Goal: Navigation & Orientation: Find specific page/section

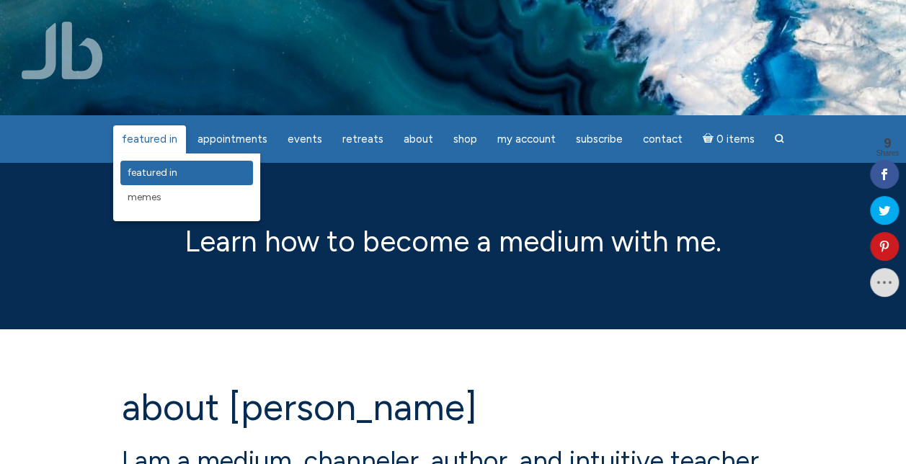
click at [159, 166] on link "featured in" at bounding box center [186, 173] width 133 height 25
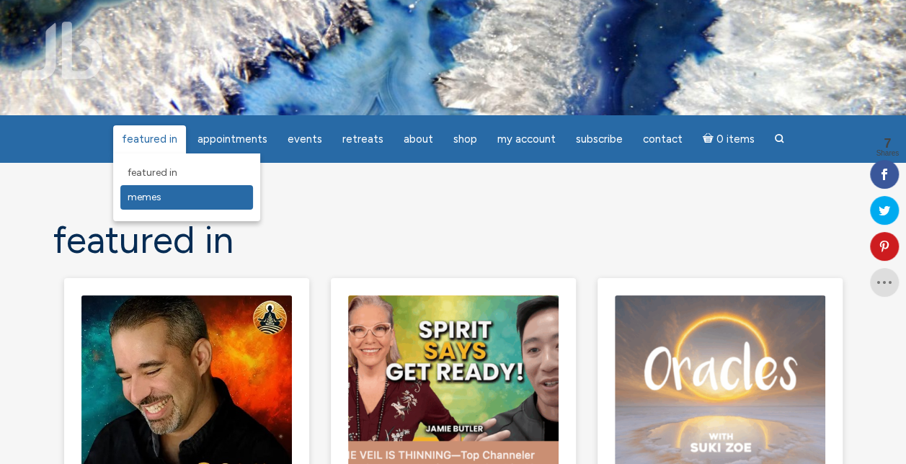
click at [151, 193] on span "Memes" at bounding box center [145, 197] width 34 height 12
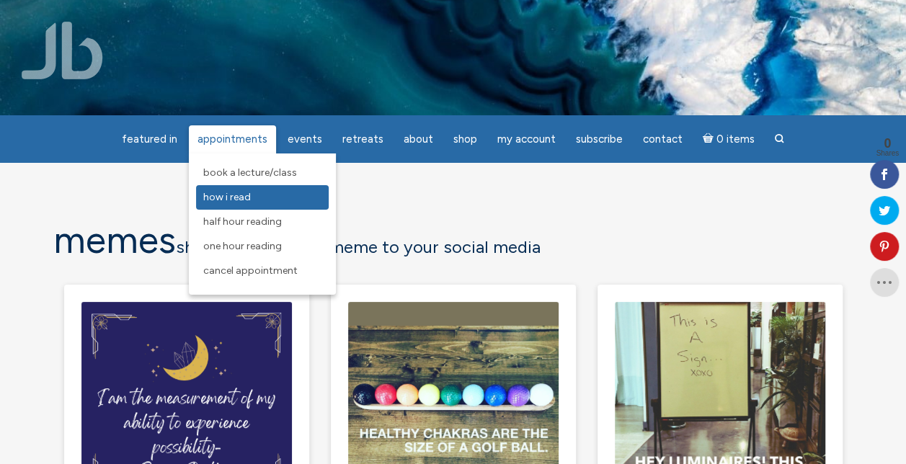
click at [231, 193] on span "How I Read" at bounding box center [227, 197] width 48 height 12
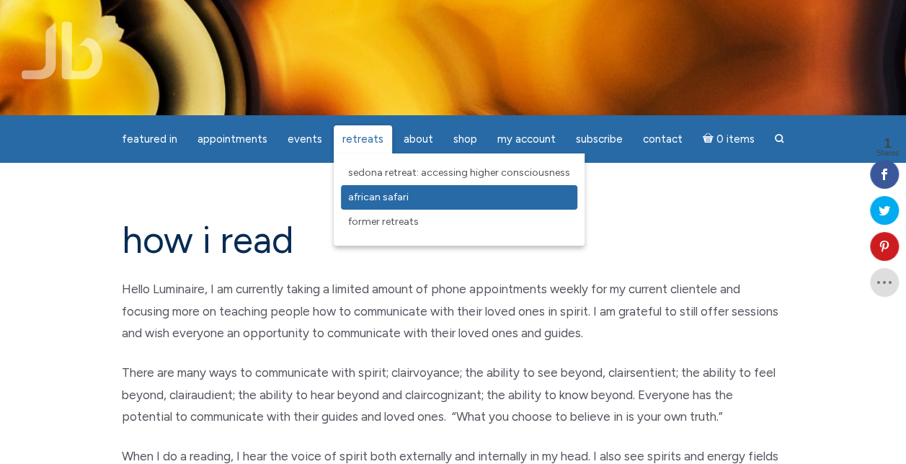
click at [368, 191] on link "African Safari" at bounding box center [459, 197] width 237 height 25
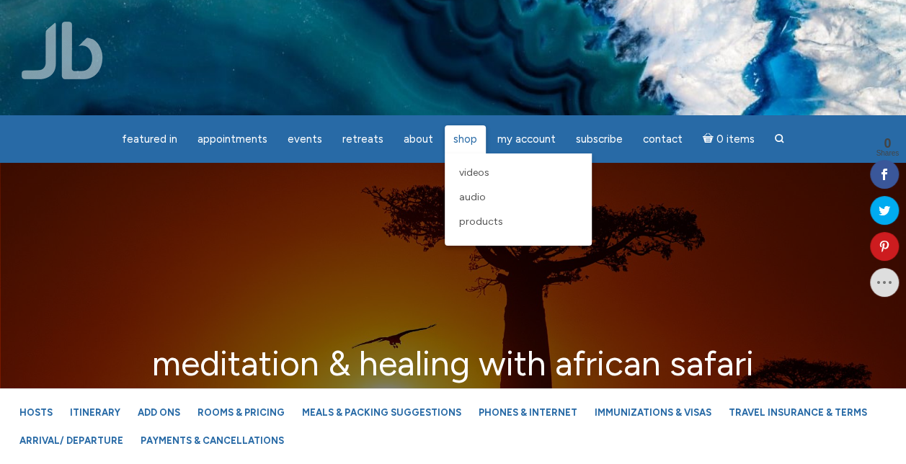
click at [454, 144] on span "Shop" at bounding box center [466, 139] width 24 height 13
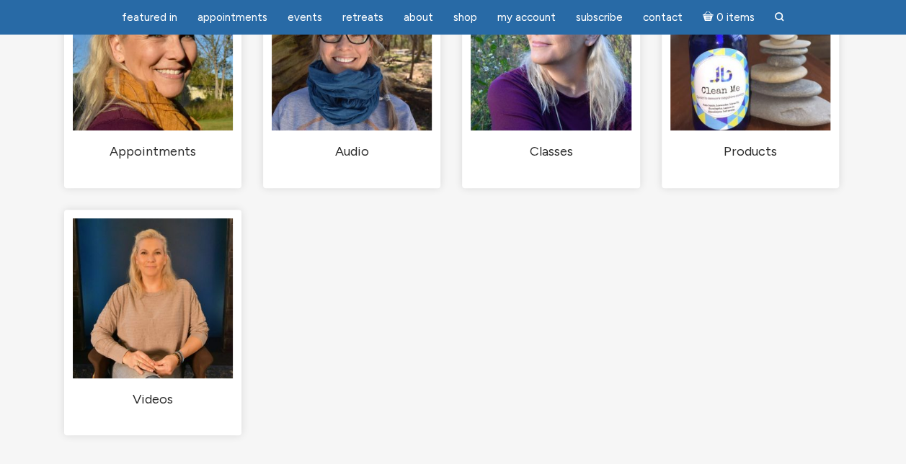
scroll to position [58, 0]
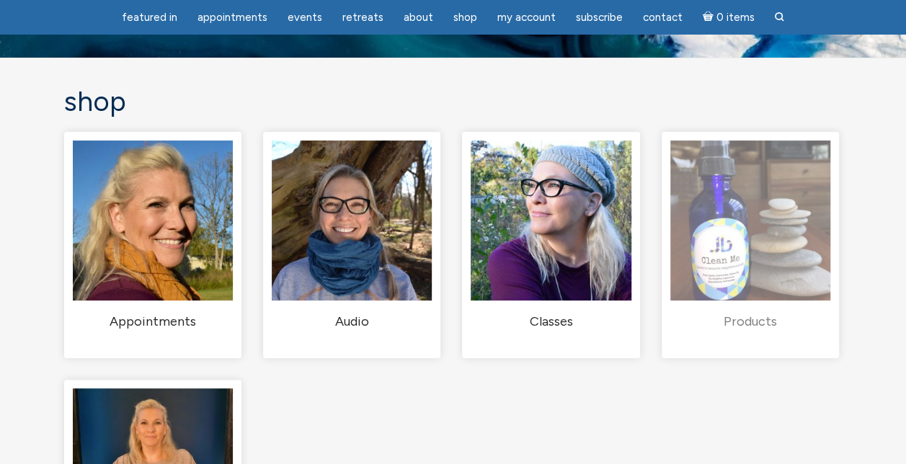
click at [721, 235] on img "Visit product category Products" at bounding box center [751, 221] width 160 height 160
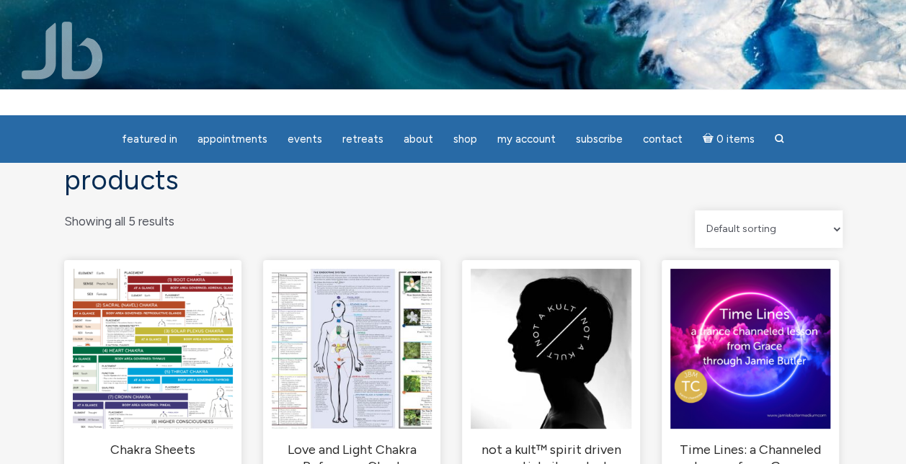
scroll to position [29, 0]
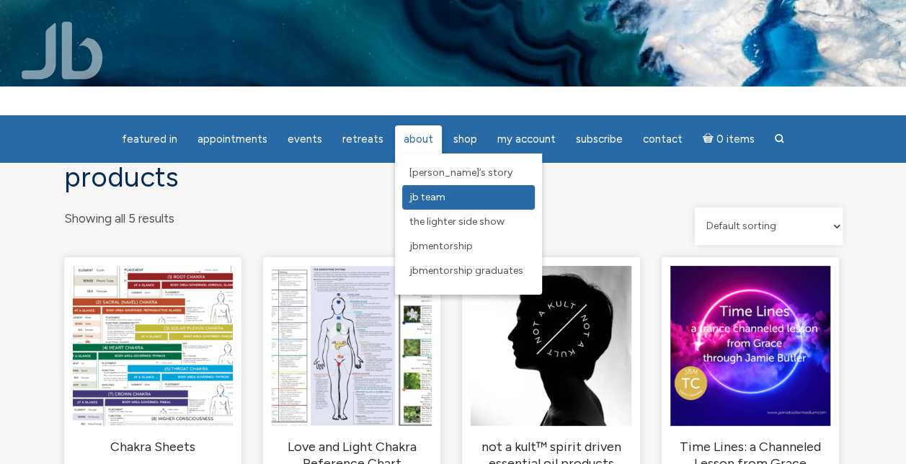
click at [427, 194] on span "JB Team" at bounding box center [428, 197] width 36 height 12
